Goal: Transaction & Acquisition: Purchase product/service

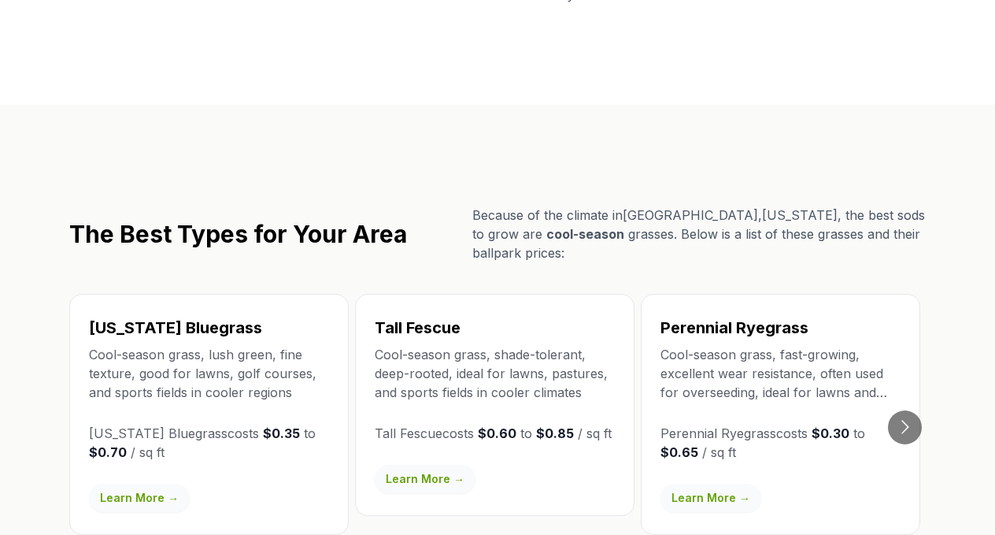
scroll to position [2651, 0]
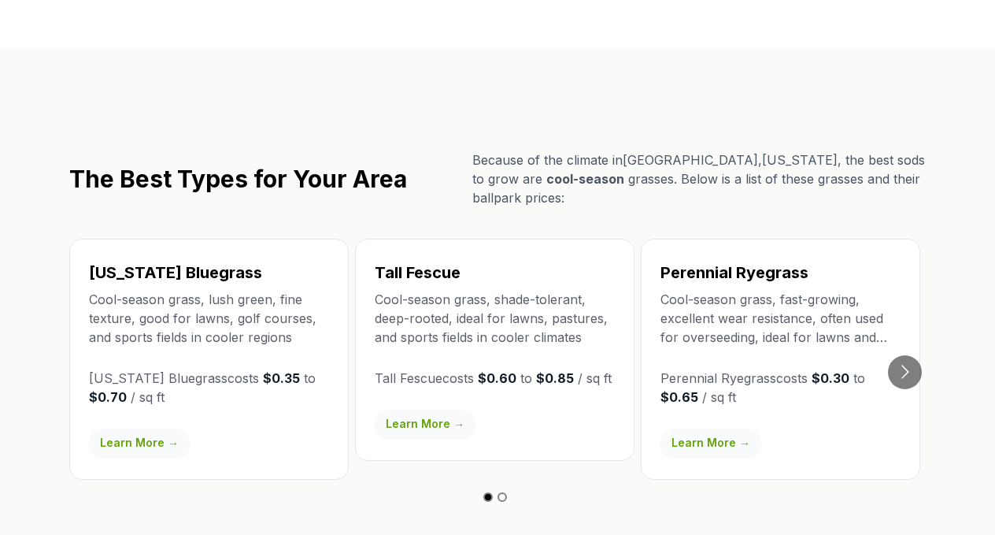
click at [128, 428] on link "Learn More →" at bounding box center [139, 442] width 101 height 28
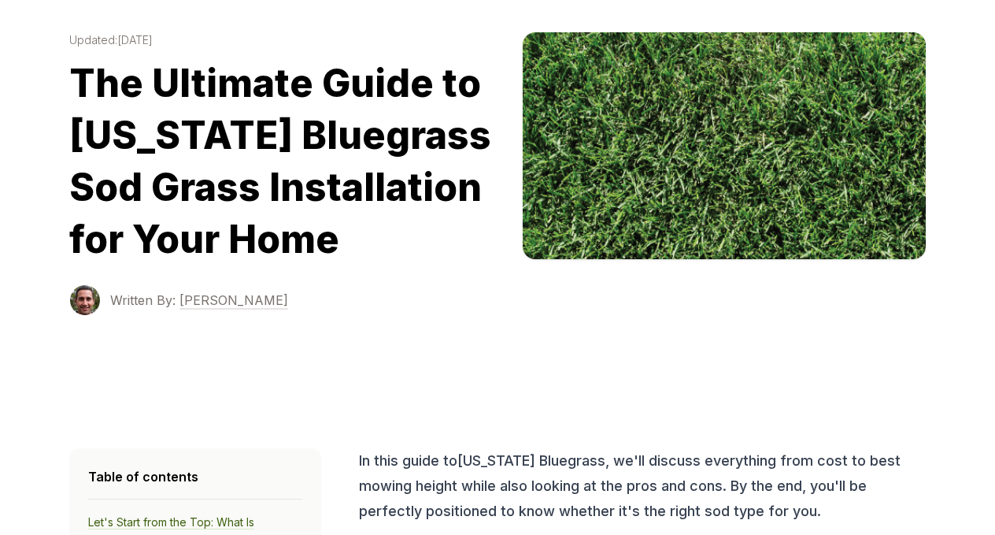
scroll to position [65, 0]
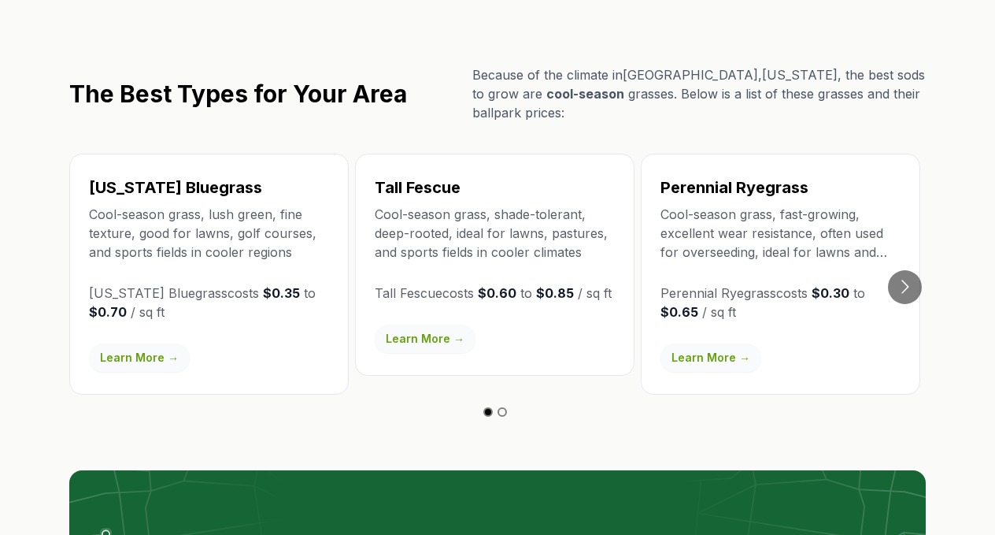
scroll to position [2737, 0]
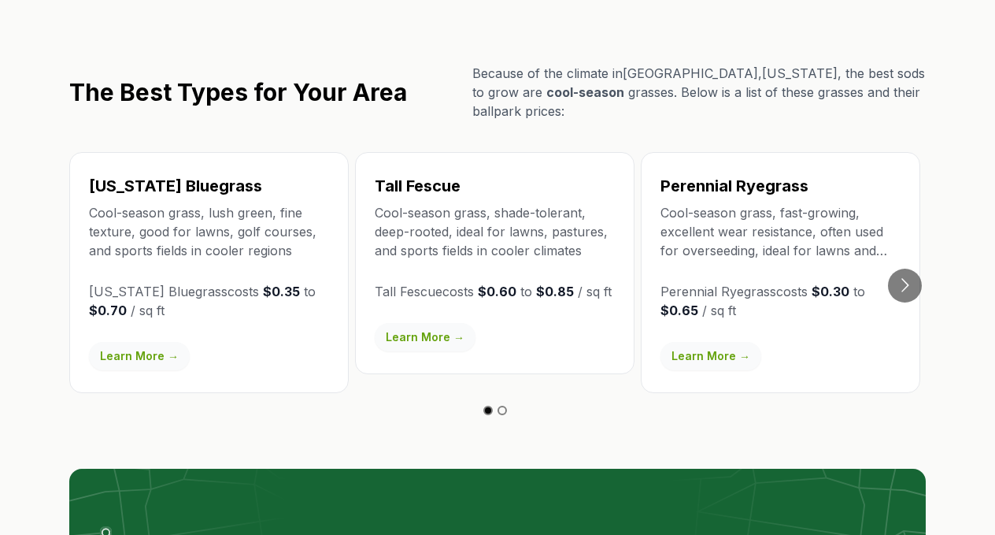
click at [406, 323] on link "Learn More →" at bounding box center [425, 337] width 101 height 28
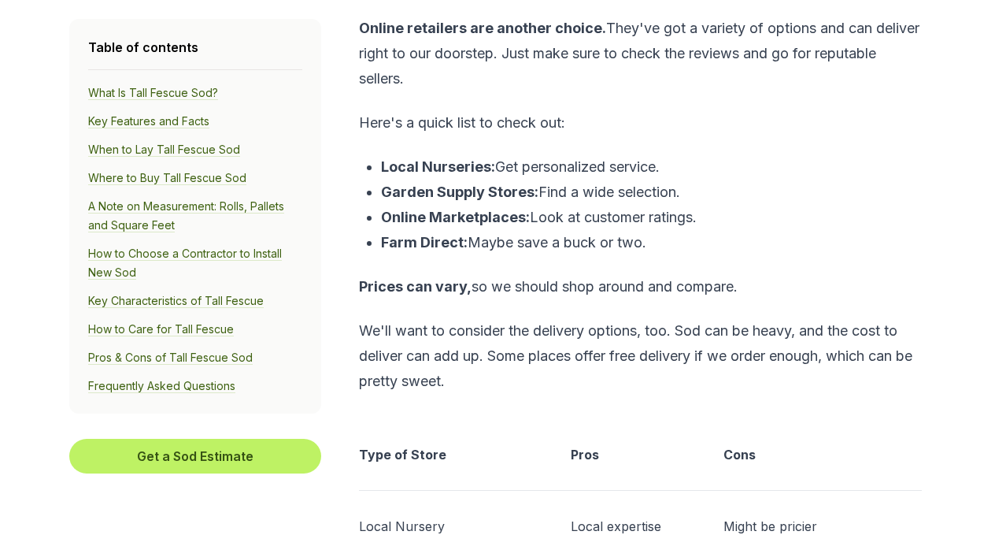
scroll to position [4509, 0]
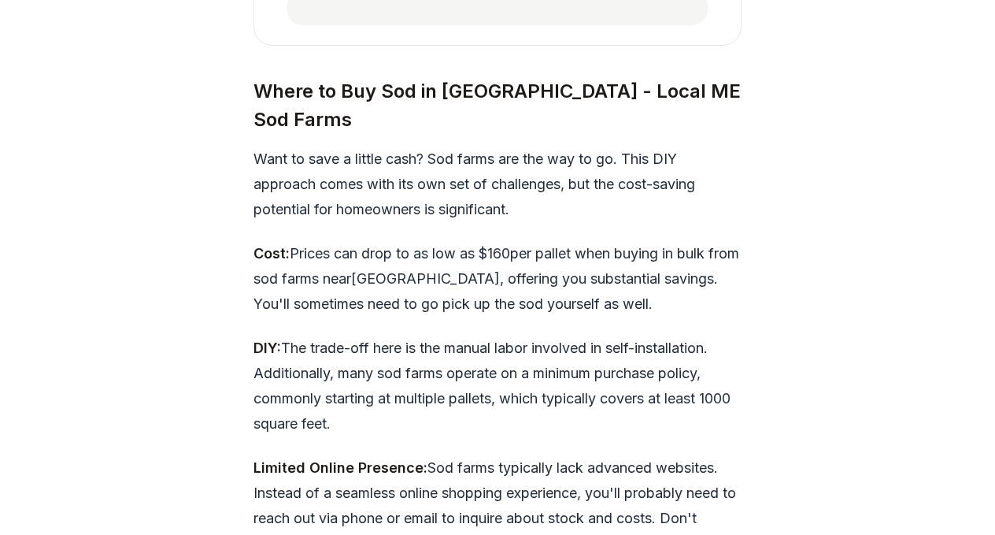
scroll to position [2737, 0]
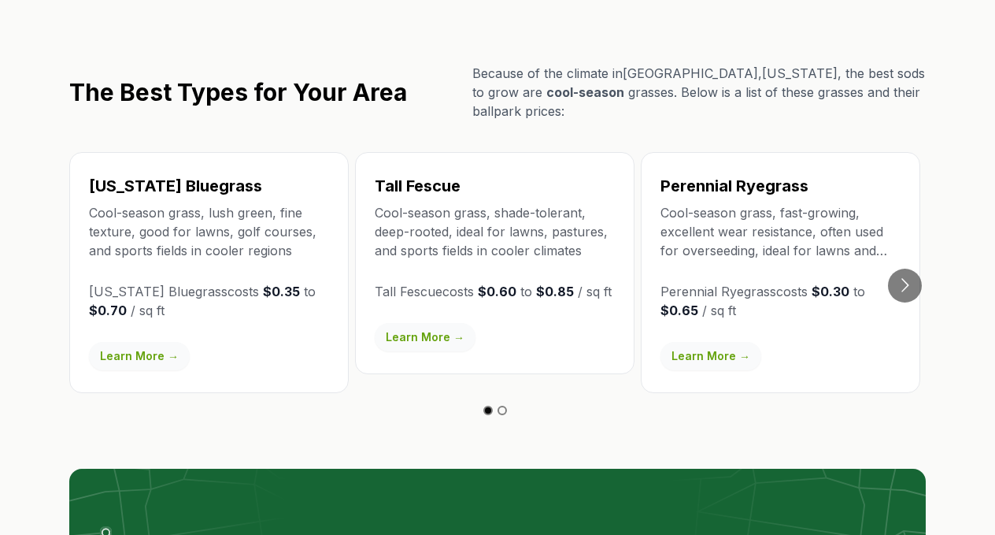
click at [157, 342] on link "Learn More →" at bounding box center [139, 356] width 101 height 28
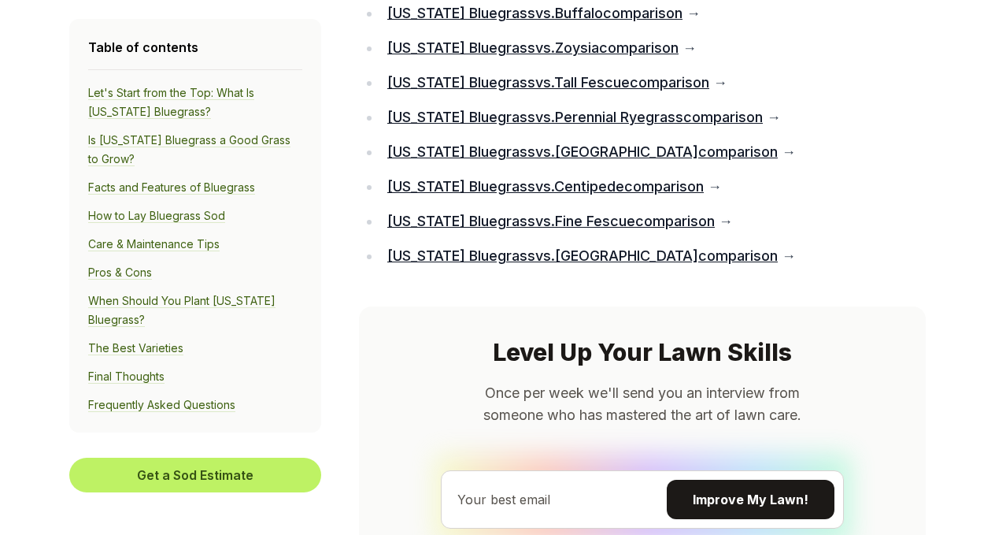
scroll to position [12951, 0]
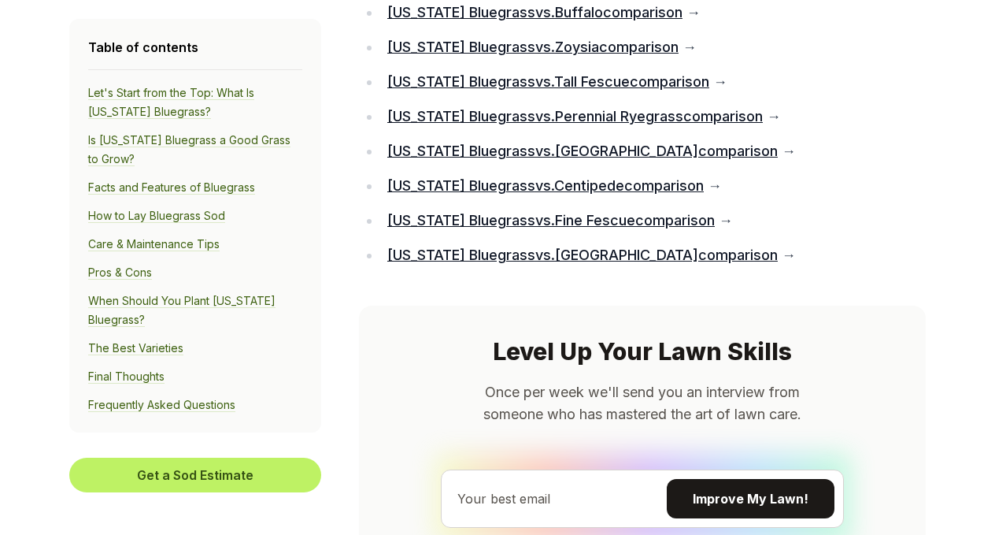
click at [543, 90] on link "Kentucky Bluegrass vs. Tall Fescue comparison" at bounding box center [548, 81] width 322 height 17
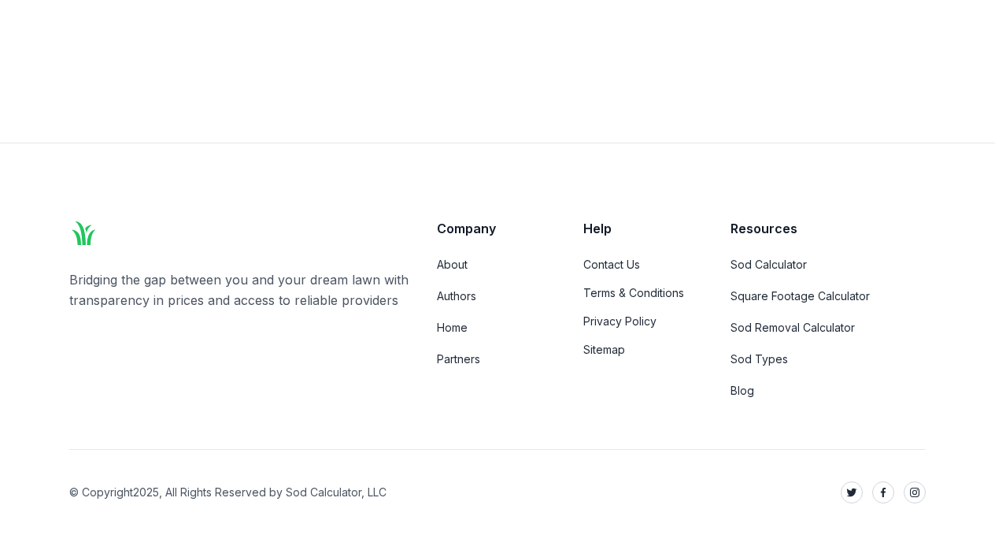
scroll to position [7011, 0]
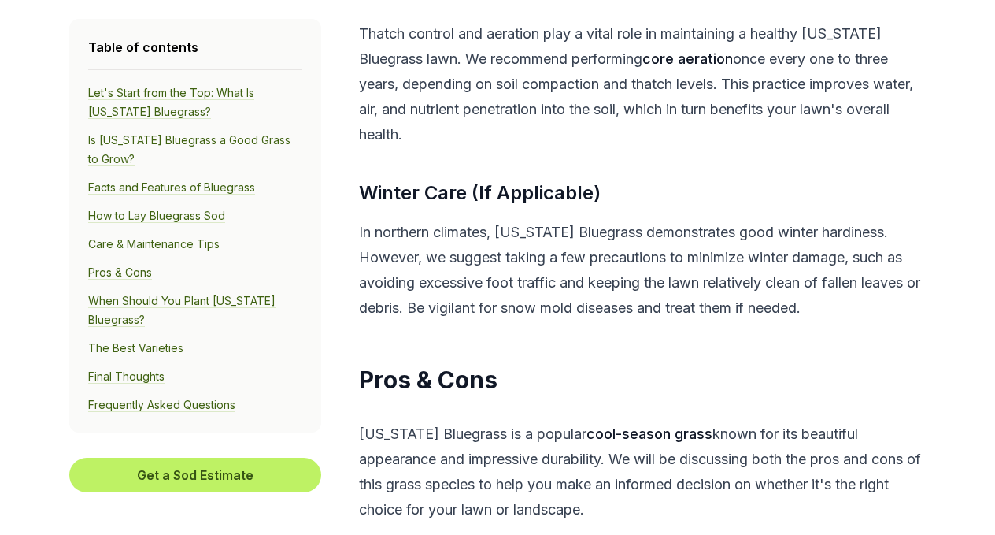
scroll to position [12951, 0]
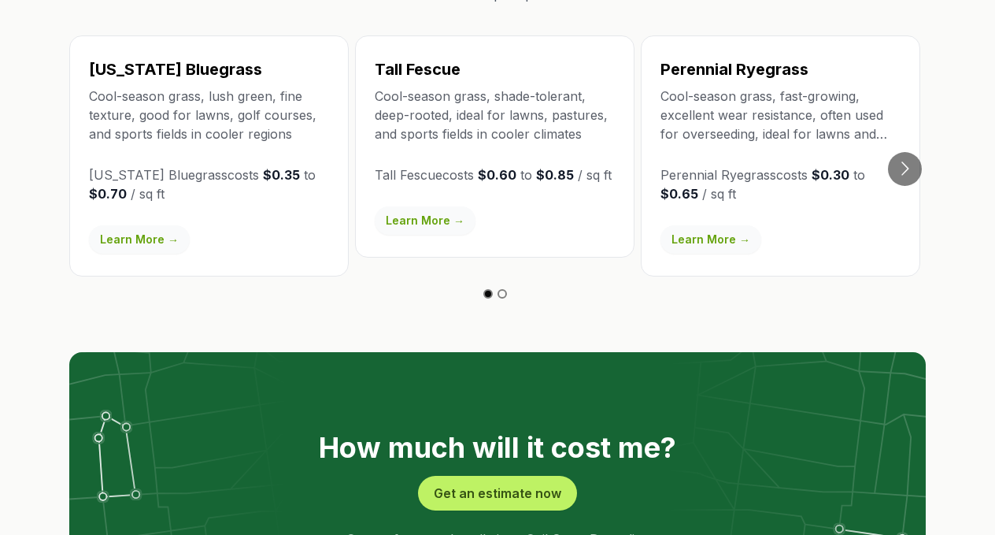
scroll to position [2840, 0]
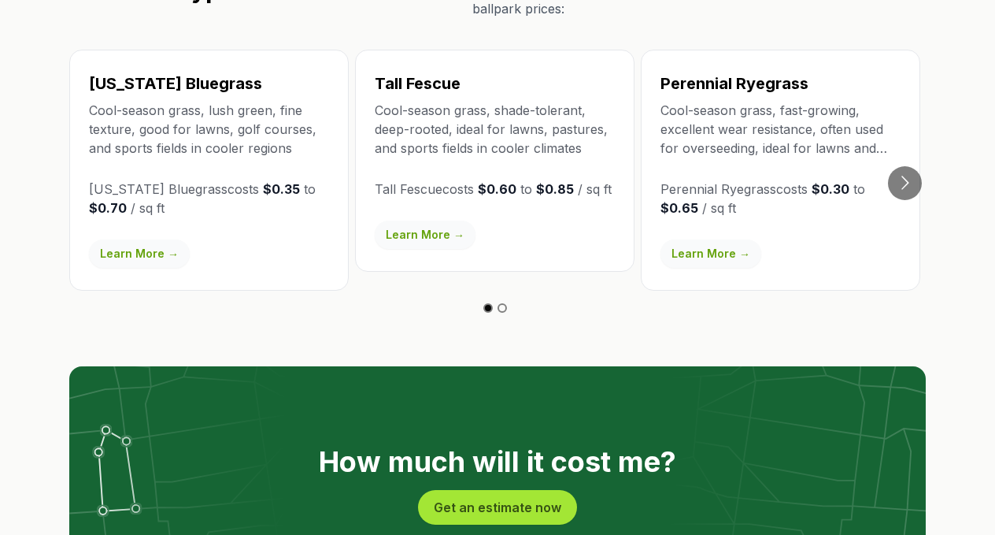
click at [475, 490] on button "Get an estimate now" at bounding box center [497, 507] width 159 height 35
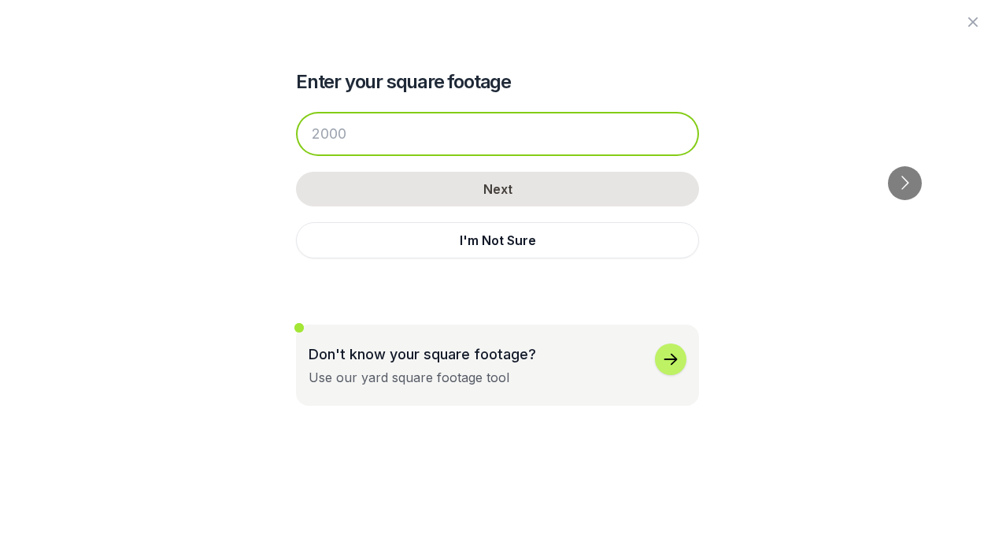
click at [463, 144] on input "number" at bounding box center [497, 134] width 403 height 44
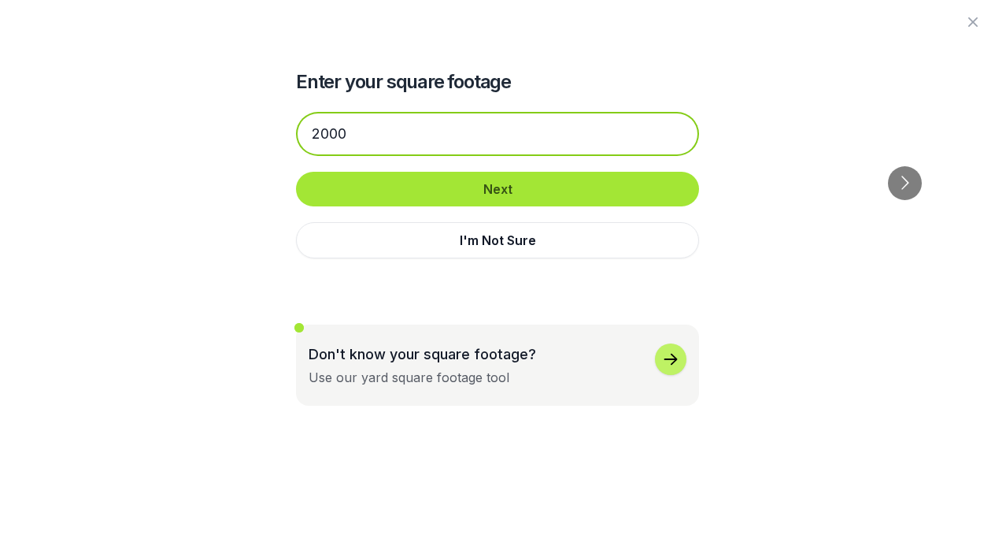
type input "2000"
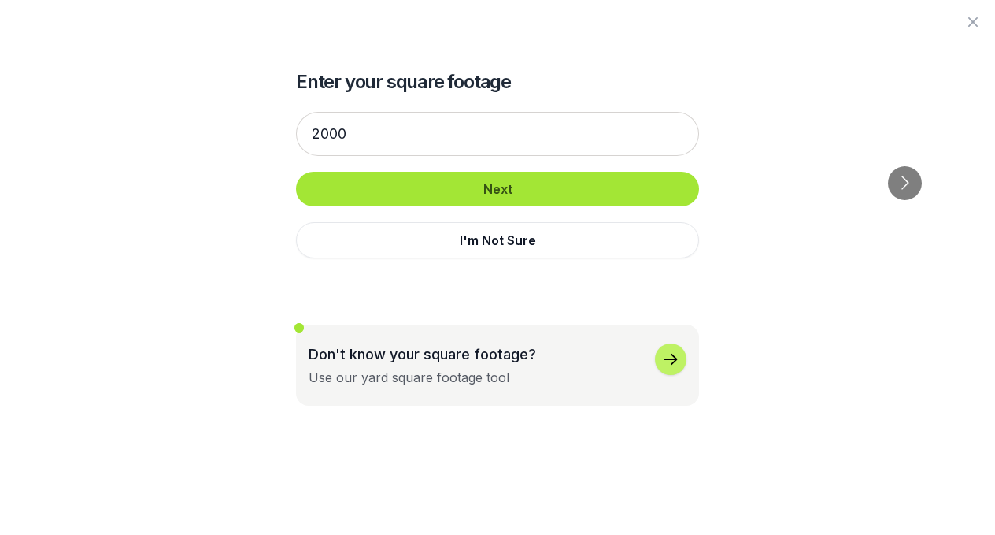
click at [499, 191] on button "Next" at bounding box center [497, 189] width 403 height 35
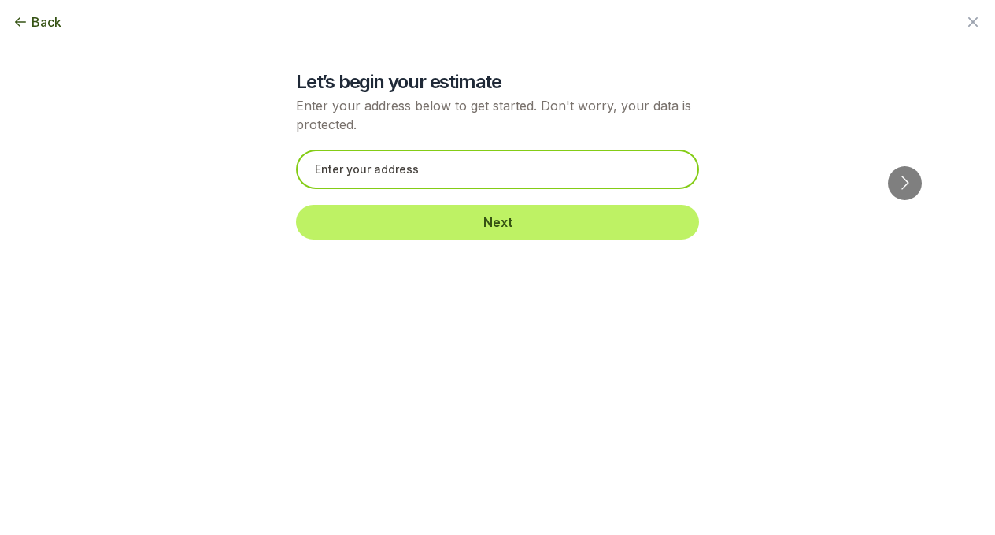
click at [428, 172] on input "text" at bounding box center [497, 169] width 403 height 39
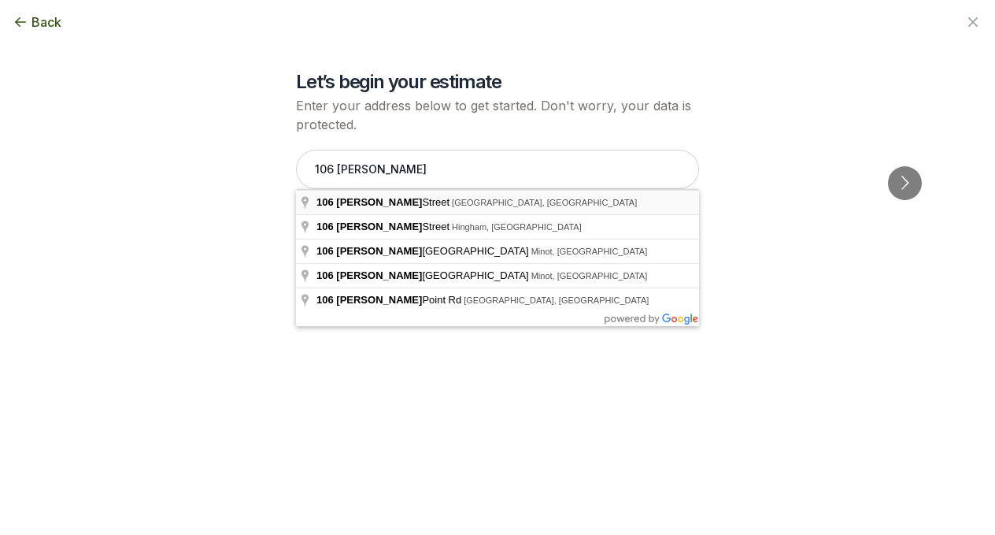
type input "106 Hersey Street, Portland, ME"
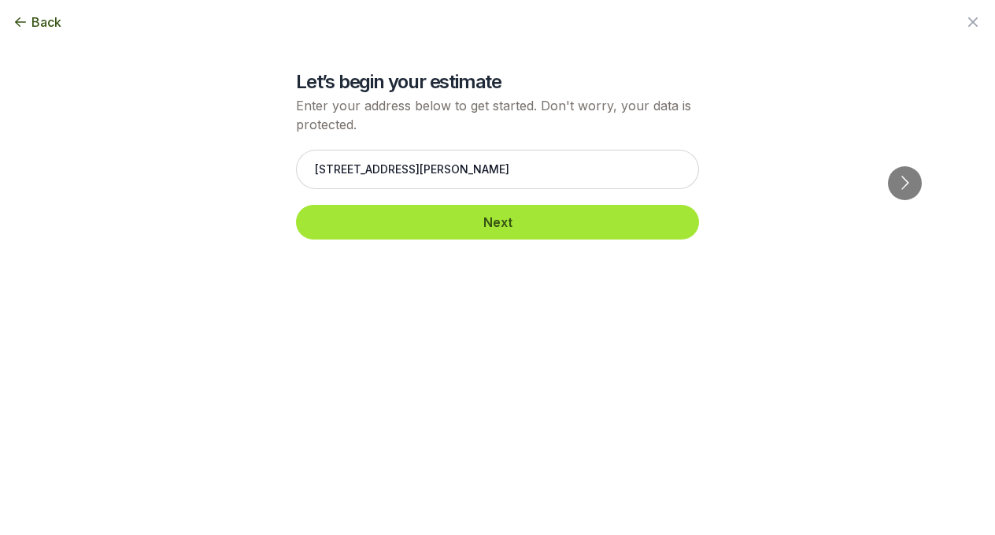
click at [443, 220] on button "Next" at bounding box center [497, 222] width 403 height 35
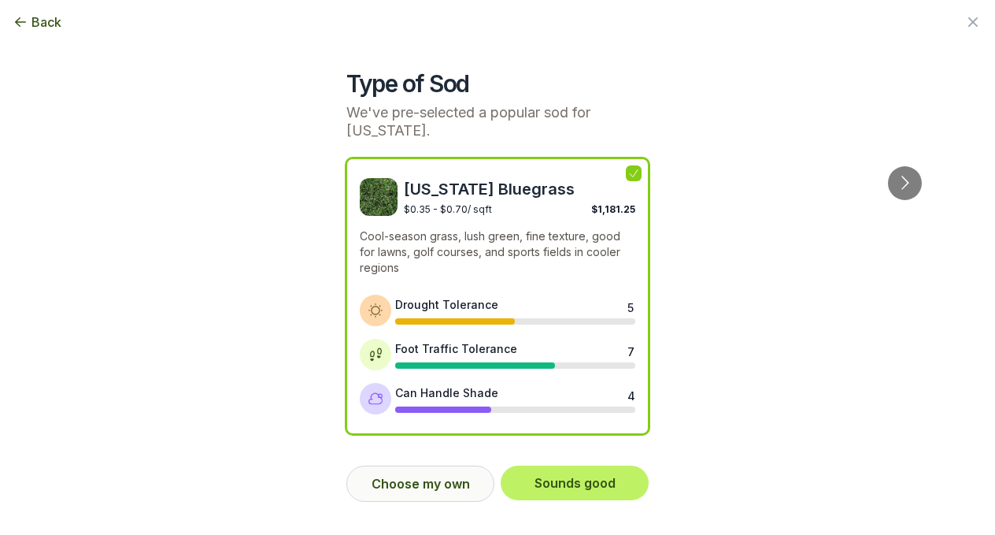
click at [428, 472] on button "Choose my own" at bounding box center [420, 483] width 148 height 36
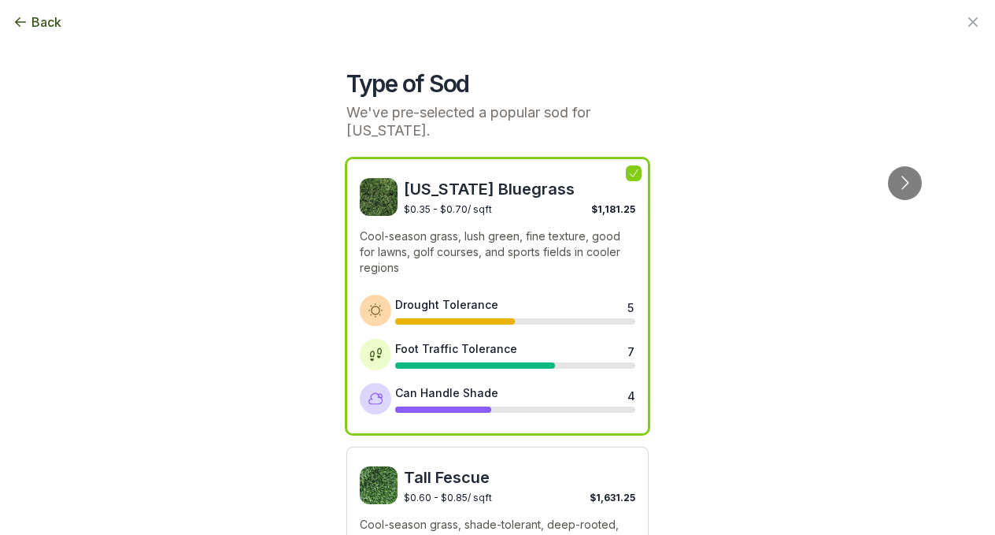
click at [438, 466] on span "Tall Fescue" at bounding box center [520, 477] width 232 height 22
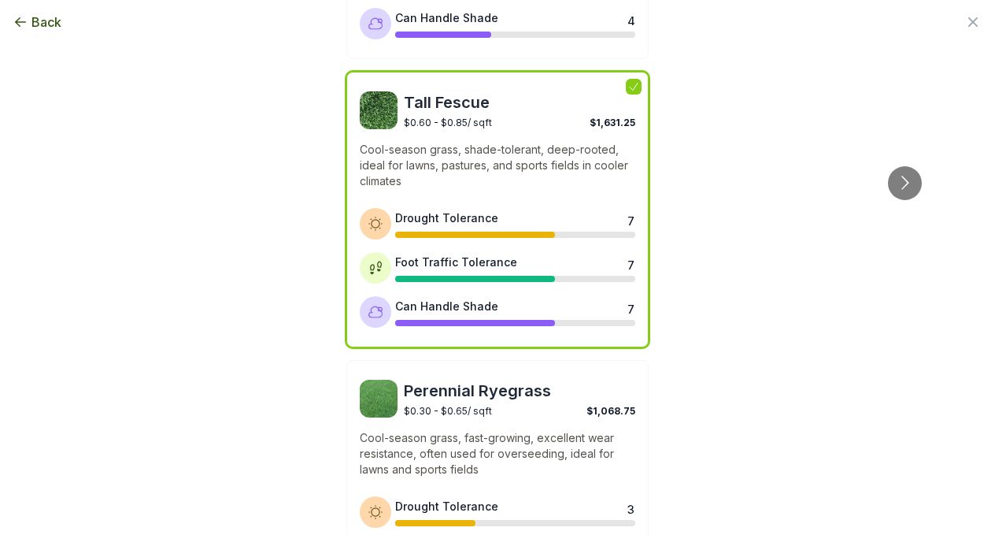
scroll to position [383, 0]
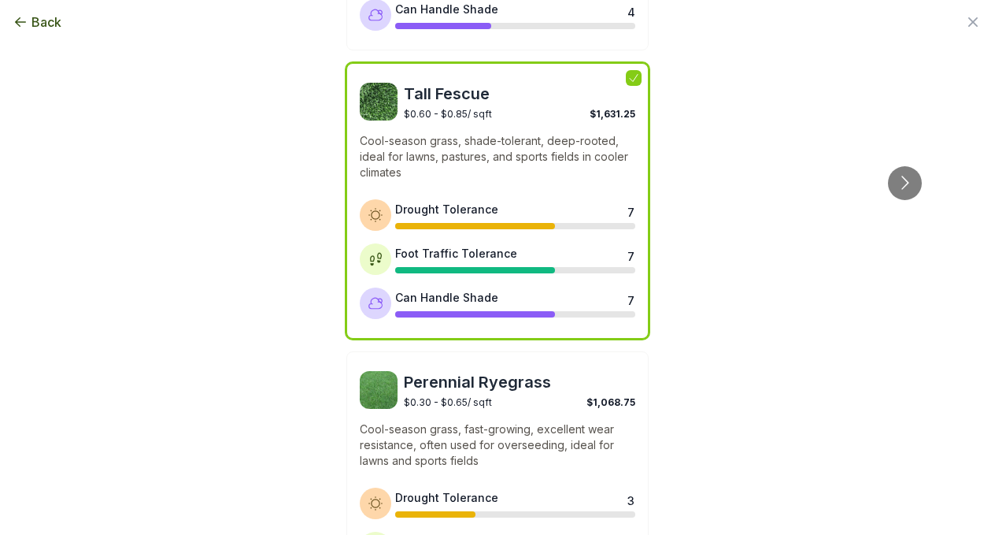
click at [552, 85] on span "Tall Fescue" at bounding box center [520, 94] width 232 height 22
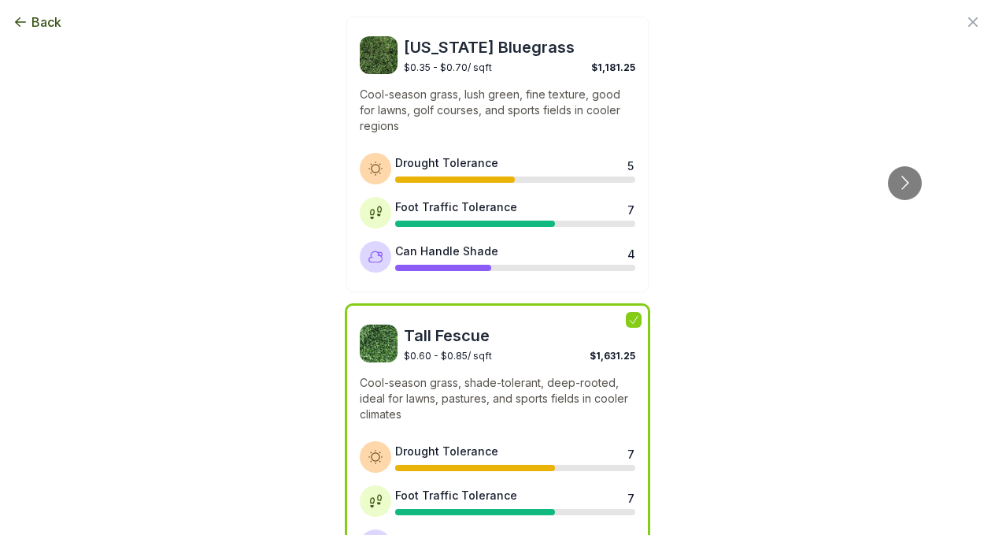
scroll to position [141, 0]
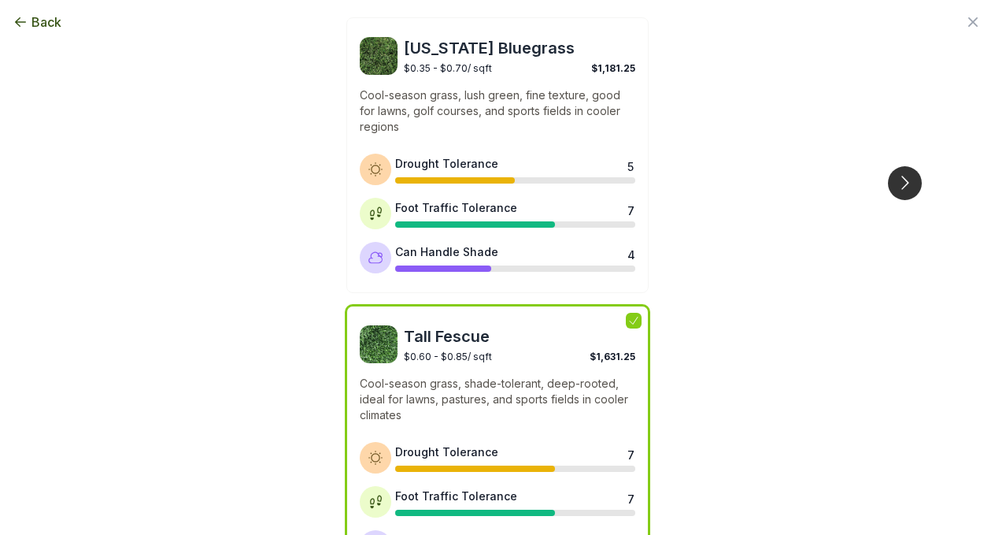
click at [911, 166] on button "Go to next slide" at bounding box center [905, 183] width 34 height 34
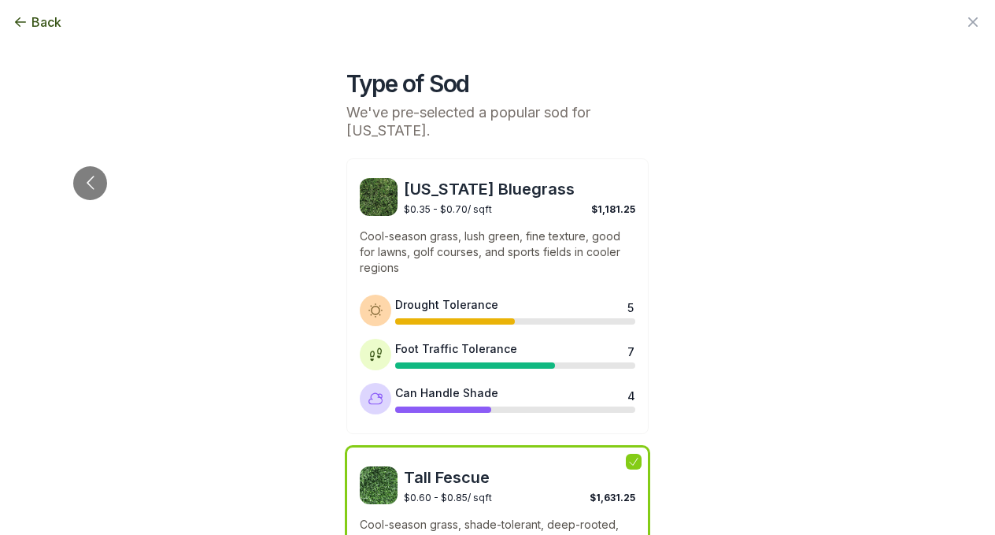
scroll to position [0, 0]
click at [92, 166] on button "Go to previous slide" at bounding box center [90, 183] width 34 height 34
click at [976, 20] on icon "button" at bounding box center [973, 22] width 19 height 19
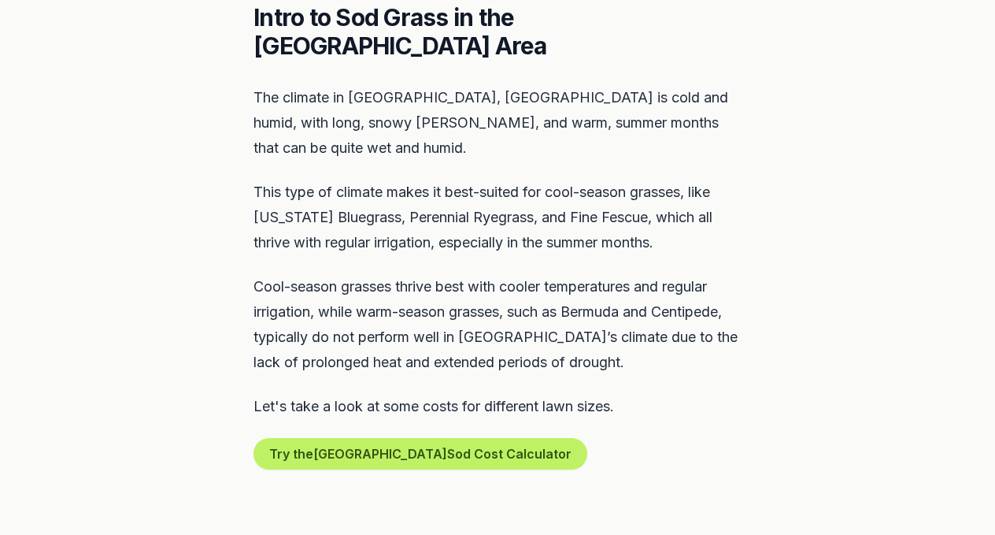
scroll to position [746, 0]
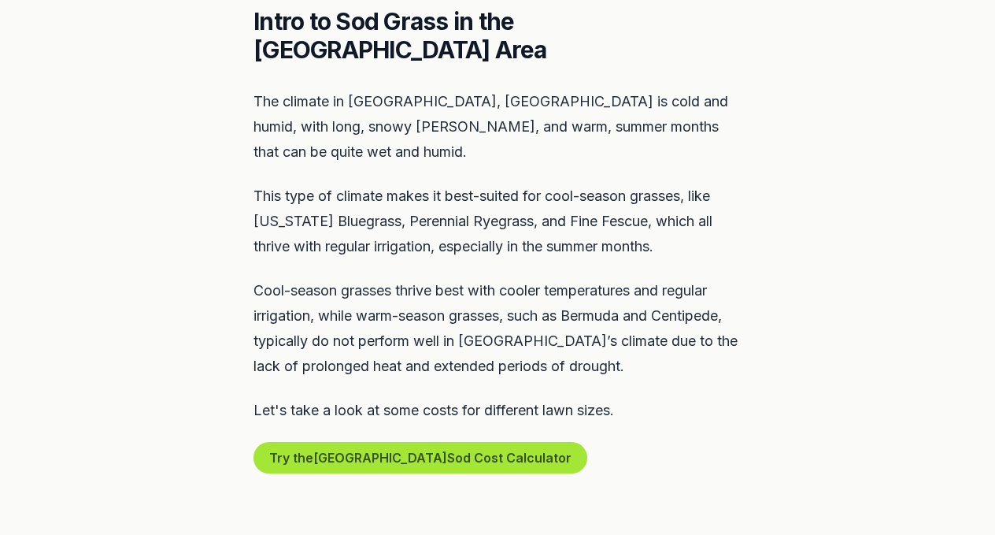
click at [395, 442] on button "Try the Portland Sod Cost Calculator" at bounding box center [421, 457] width 334 height 31
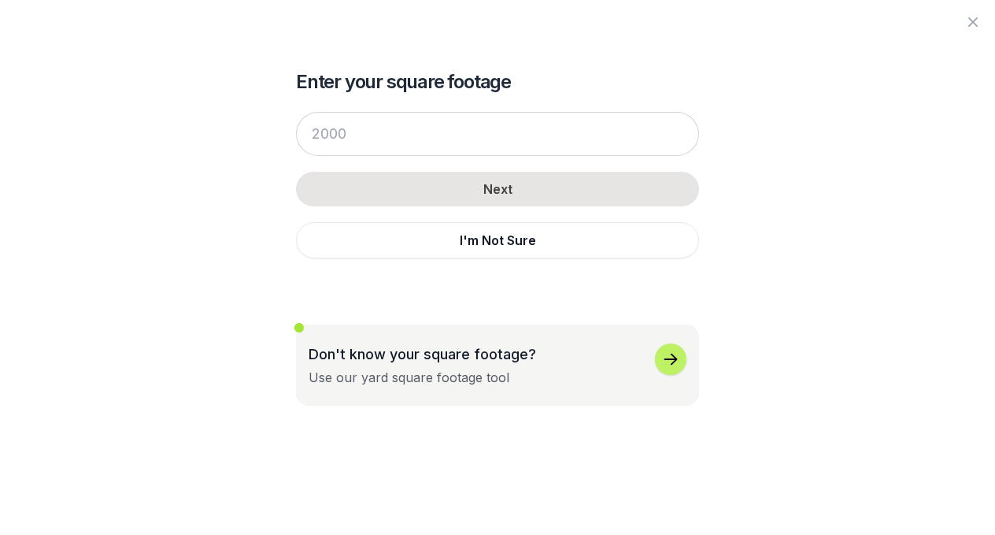
click at [197, 322] on div "Enter your square footage Next I'm Not Sure Don't know your square footage? Use…" at bounding box center [497, 203] width 857 height 406
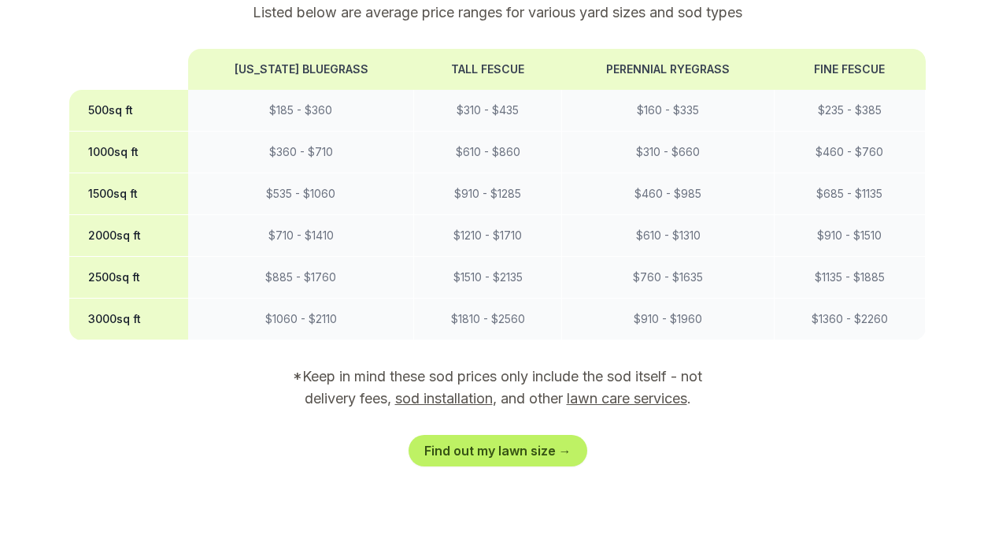
scroll to position [1440, 0]
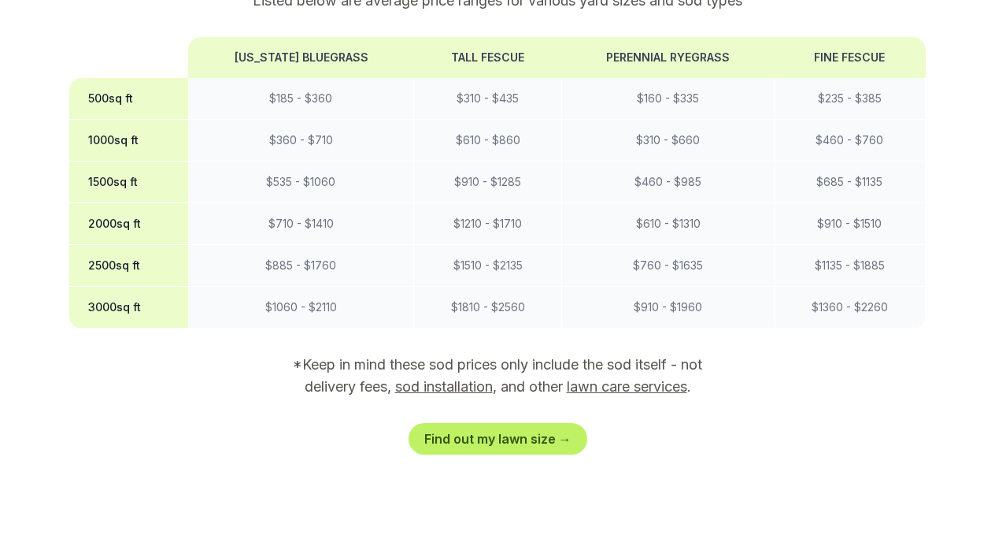
click at [418, 378] on link "sod installation" at bounding box center [444, 386] width 98 height 17
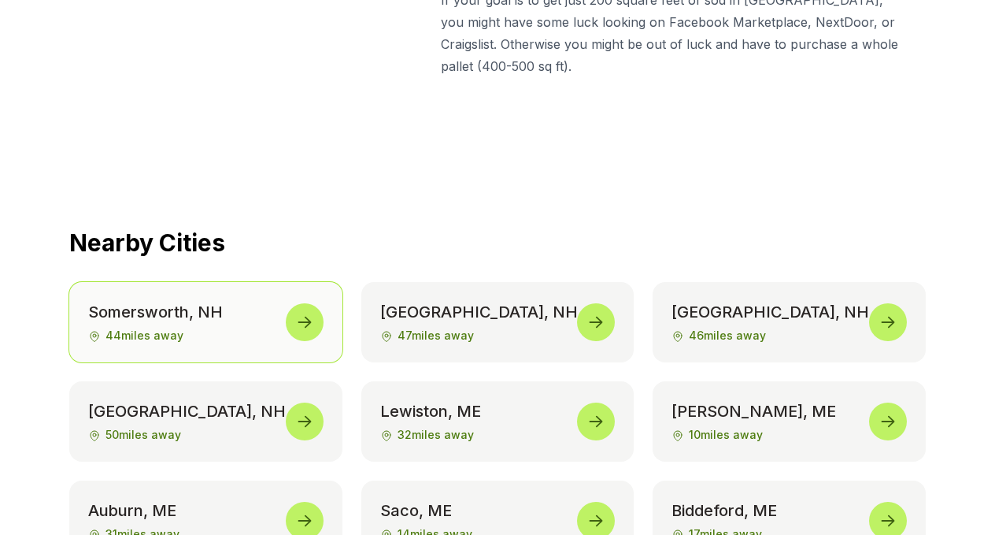
scroll to position [6996, 0]
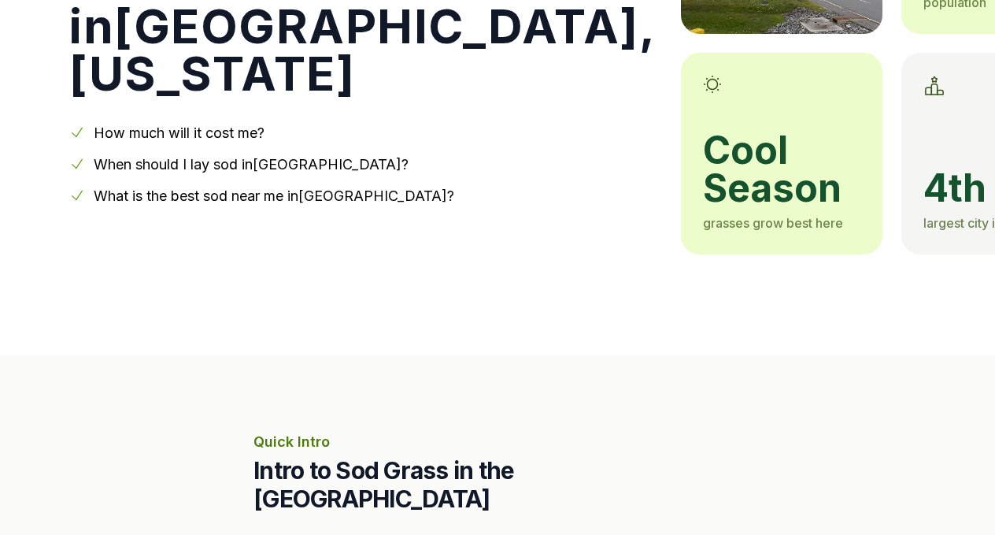
scroll to position [298, 0]
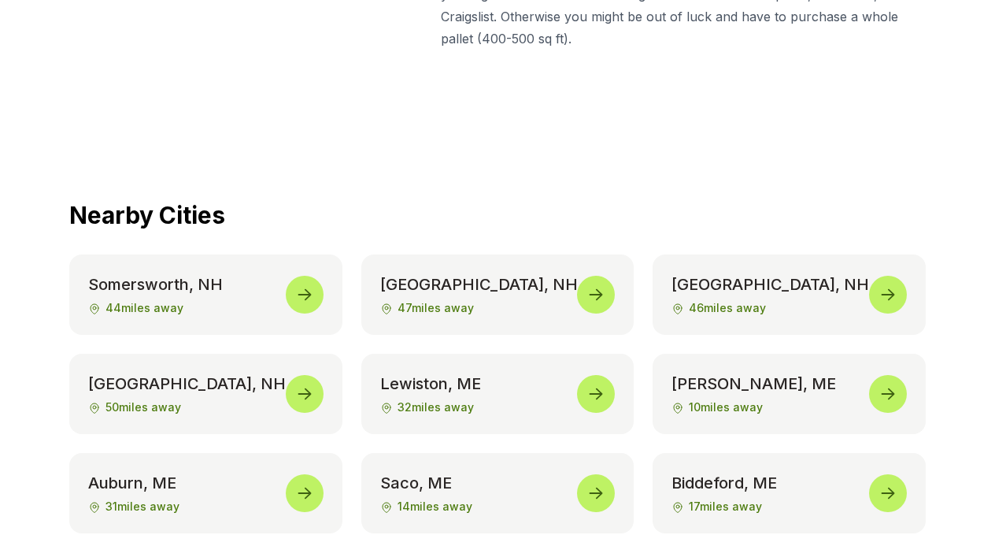
scroll to position [5905, 0]
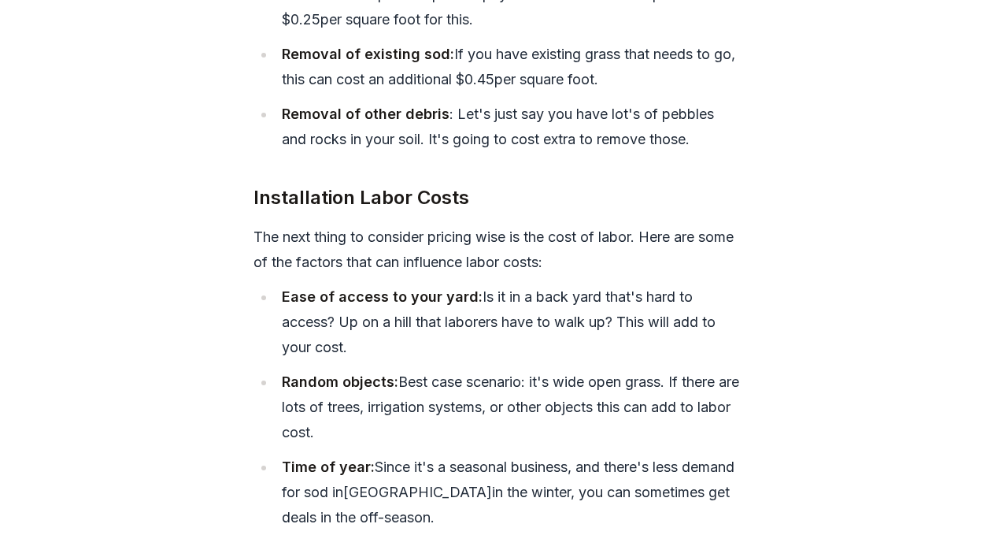
scroll to position [1440, 0]
